Goal: Task Accomplishment & Management: Use online tool/utility

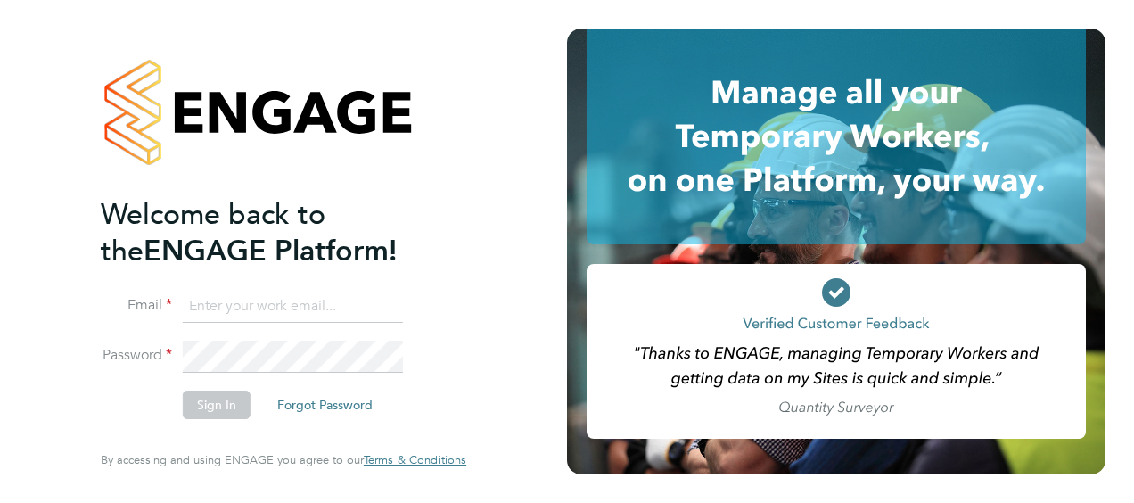
type input "[EMAIL_ADDRESS][PERSON_NAME][DOMAIN_NAME]"
click at [97, 423] on div "Welcome back to the ENGAGE Platform! Email [EMAIL_ADDRESS][PERSON_NAME][DOMAIN_…" at bounding box center [283, 251] width 437 height 503
click at [209, 407] on button "Sign In" at bounding box center [217, 404] width 68 height 29
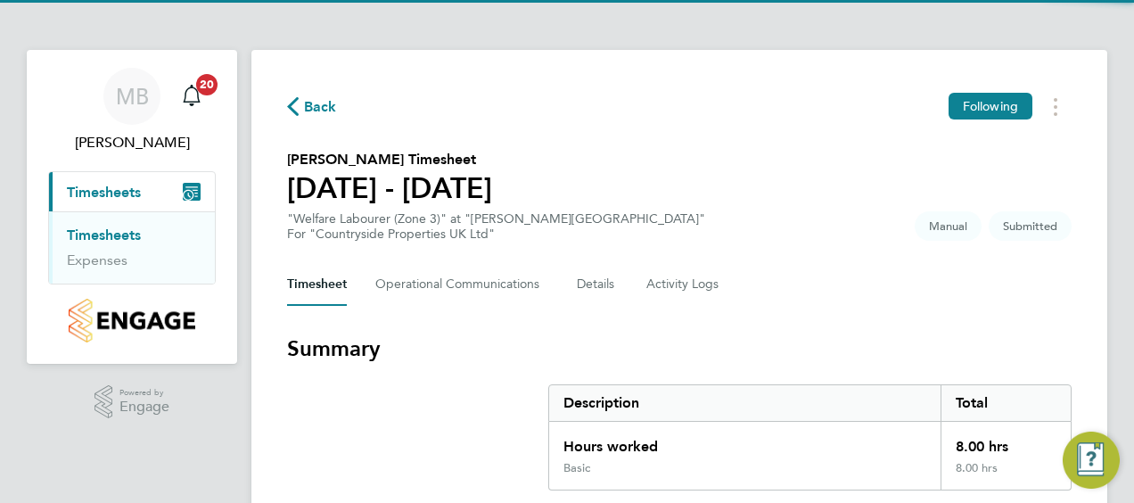
click at [386, 430] on section "Summary Description Total Hours worked 8.00 hrs Basic 8.00 hrs" at bounding box center [679, 412] width 784 height 156
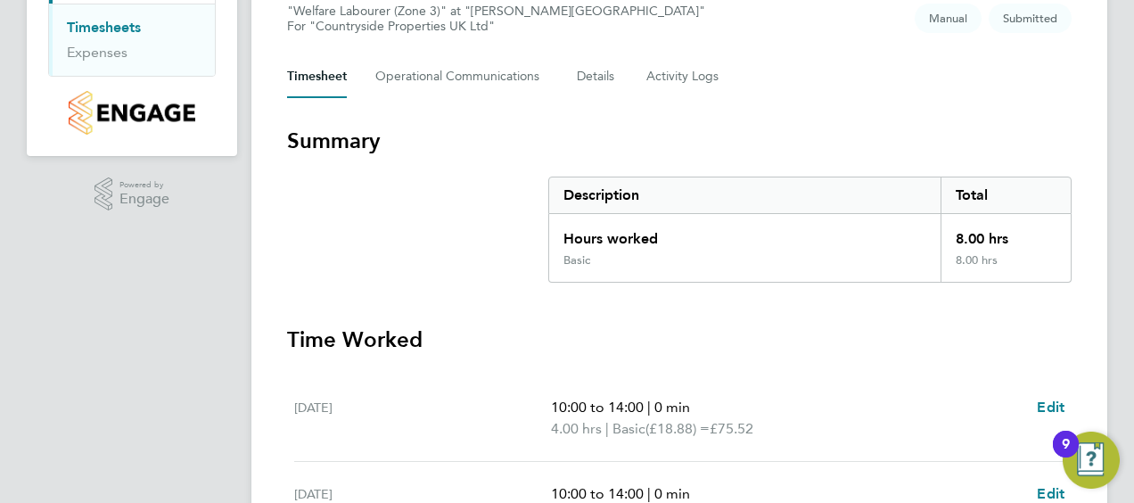
scroll to position [408, 0]
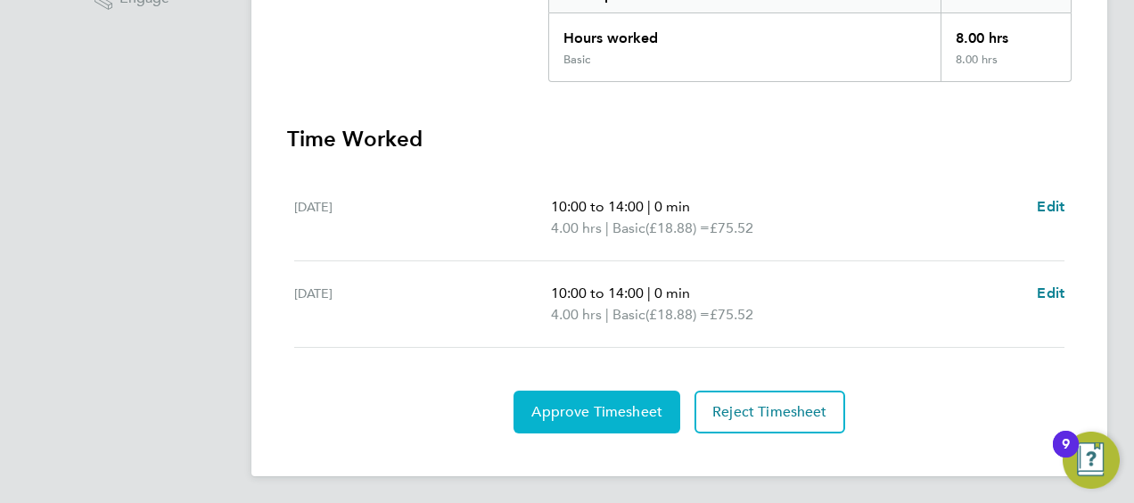
click at [602, 409] on span "Approve Timesheet" at bounding box center [596, 412] width 131 height 18
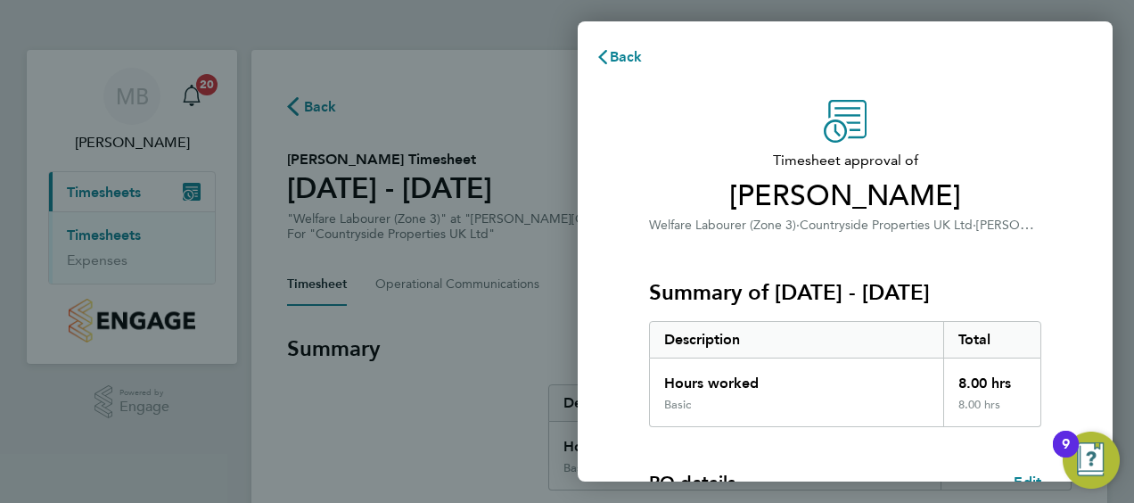
click at [597, 397] on div "Timesheet approval of Maria Solway Welfare Labourer (Zone 3) · Countryside Prop…" at bounding box center [844, 455] width 535 height 754
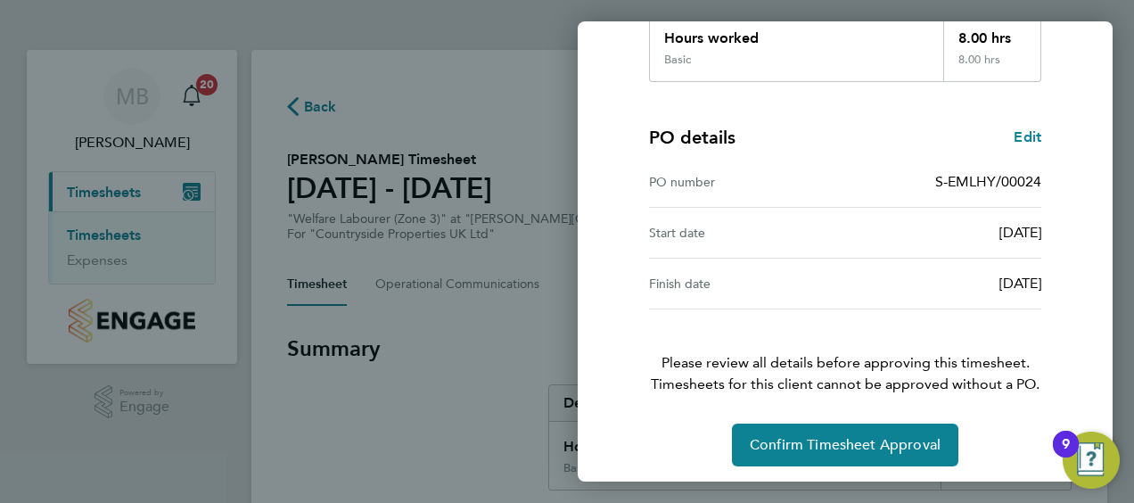
scroll to position [349, 0]
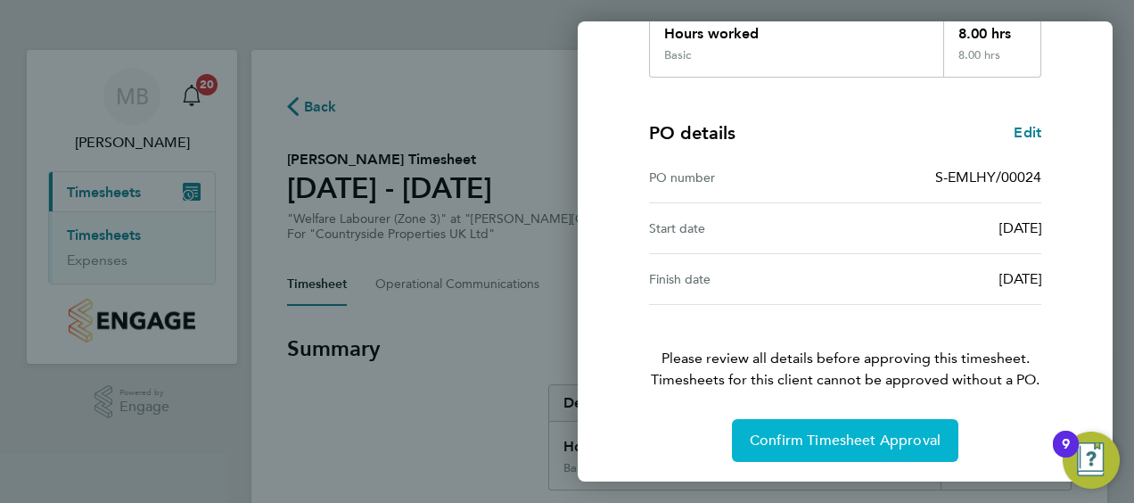
click at [820, 428] on button "Confirm Timesheet Approval" at bounding box center [845, 440] width 226 height 43
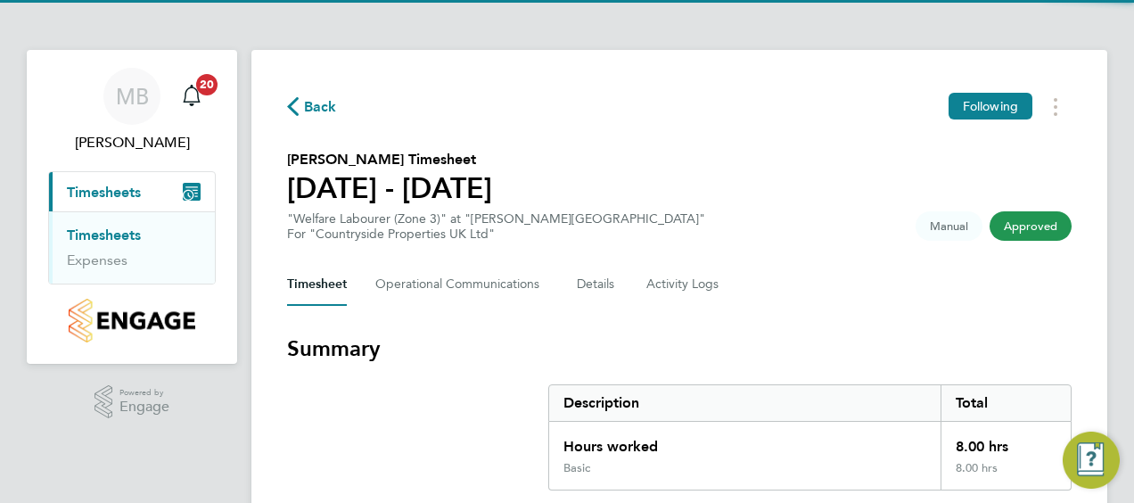
click at [426, 426] on section "Summary Description Total Hours worked 8.00 hrs Basic 8.00 hrs" at bounding box center [679, 412] width 784 height 156
